Goal: Navigation & Orientation: Go to known website

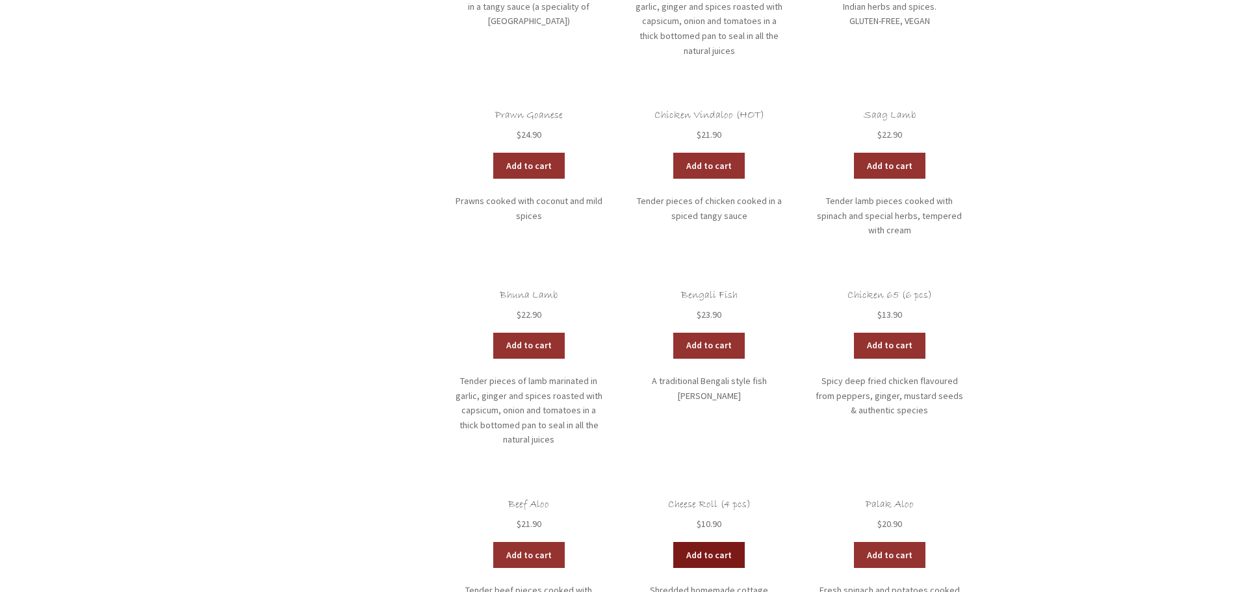
scroll to position [2730, 0]
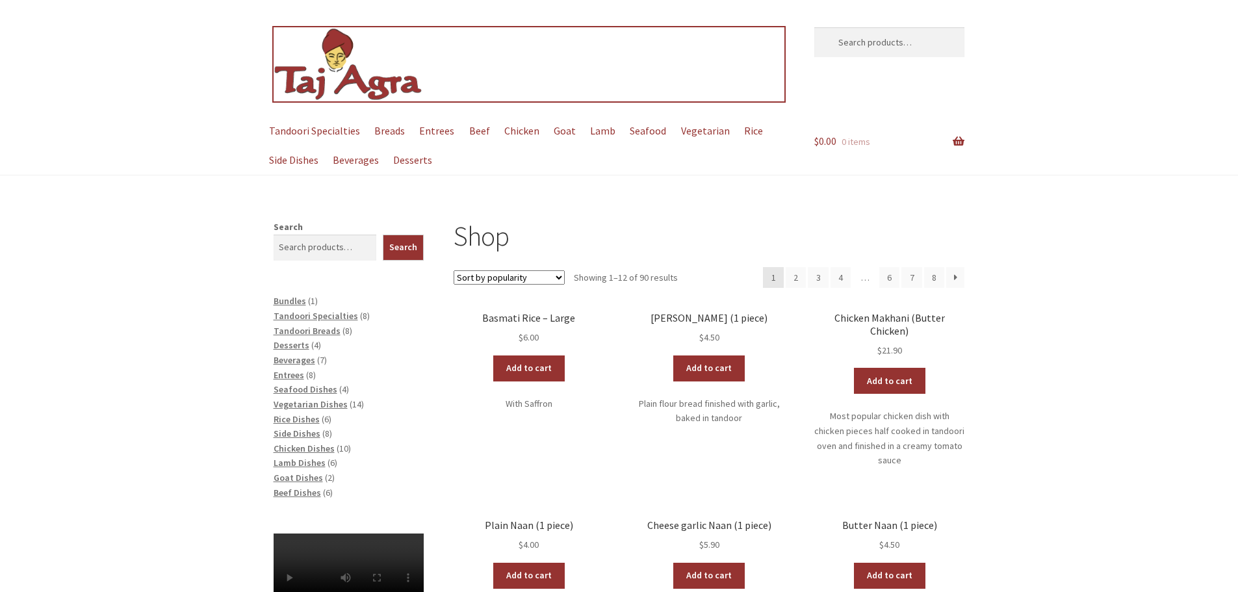
click at [322, 75] on img at bounding box center [349, 64] width 150 height 75
